Goal: Information Seeking & Learning: Learn about a topic

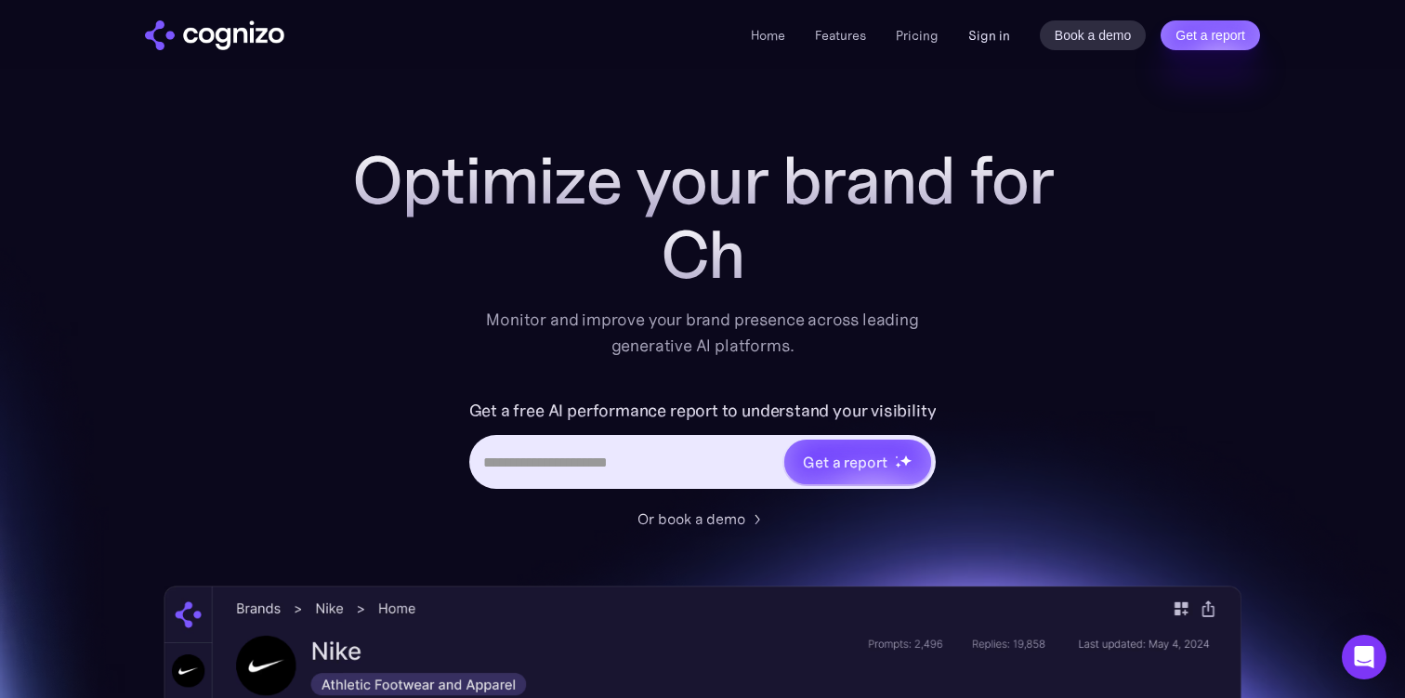
click at [981, 45] on link "Sign in" at bounding box center [989, 35] width 42 height 22
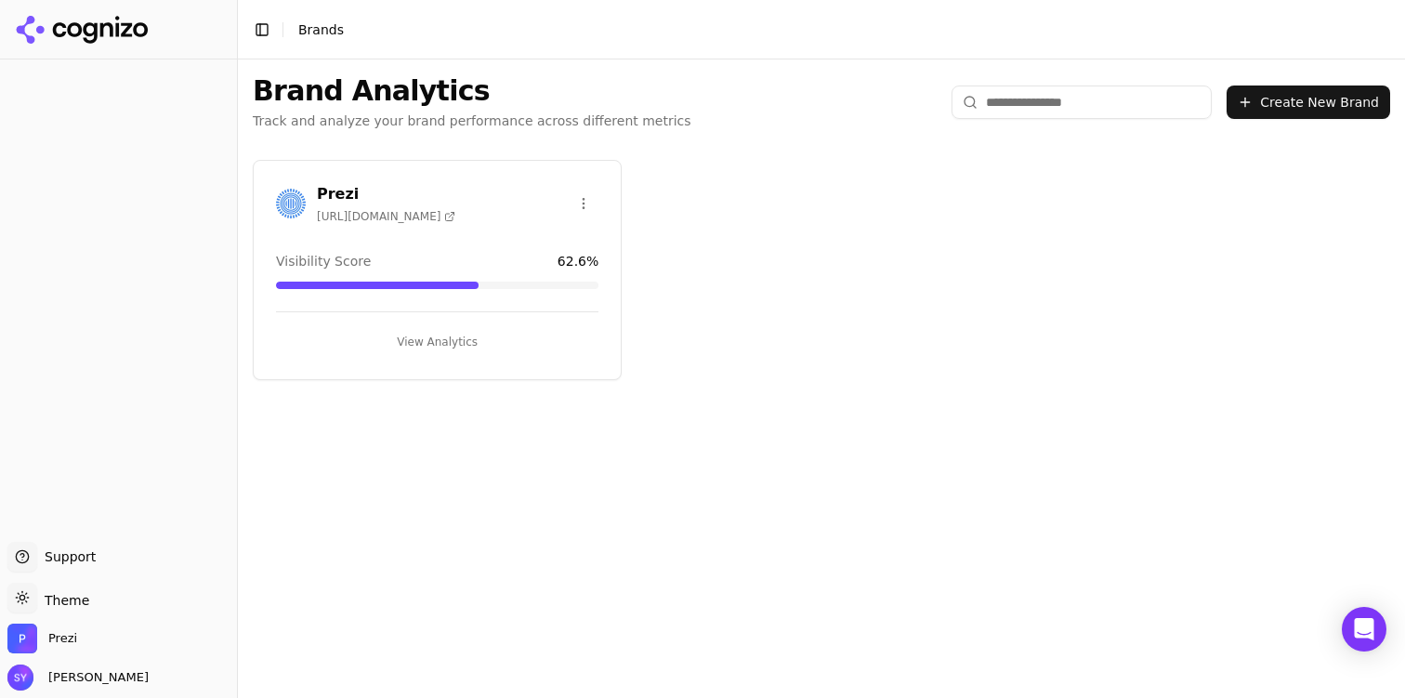
click at [484, 344] on button "View Analytics" at bounding box center [437, 342] width 322 height 30
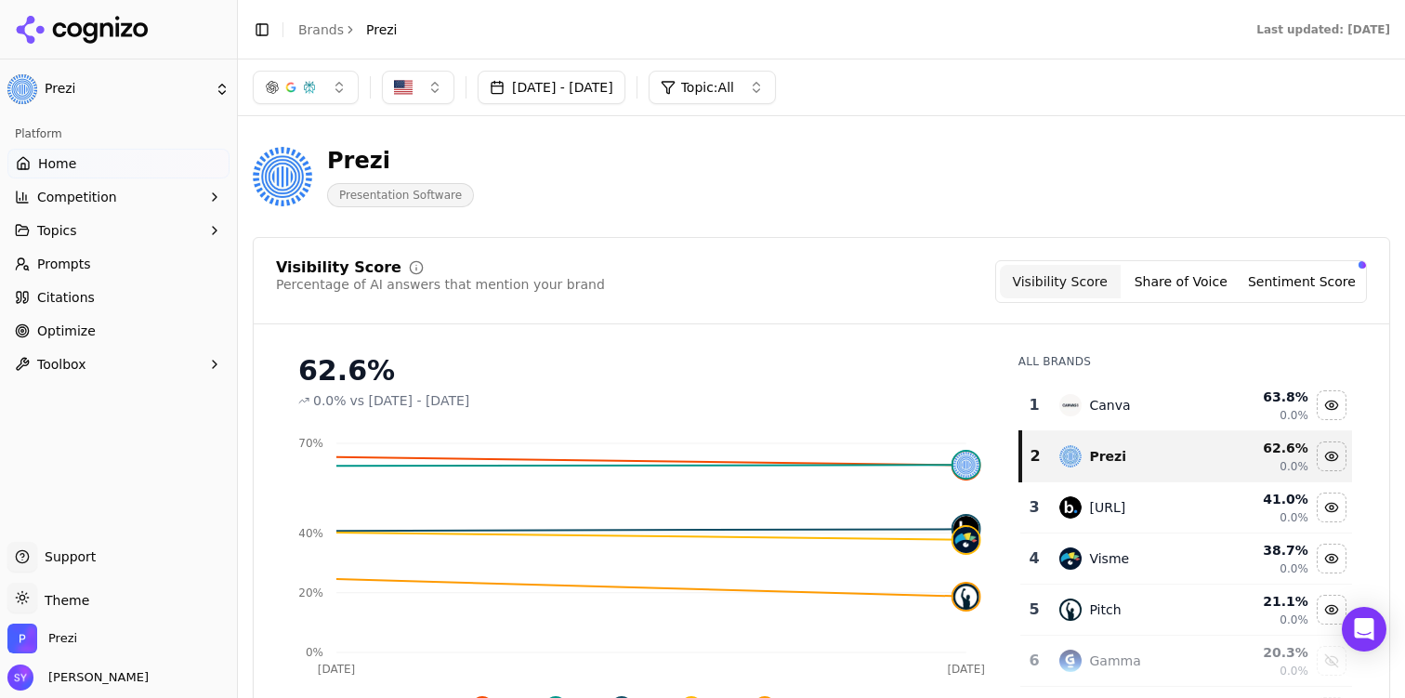
click at [149, 223] on button "Topics" at bounding box center [118, 231] width 222 height 30
